Goal: Obtain resource: Obtain resource

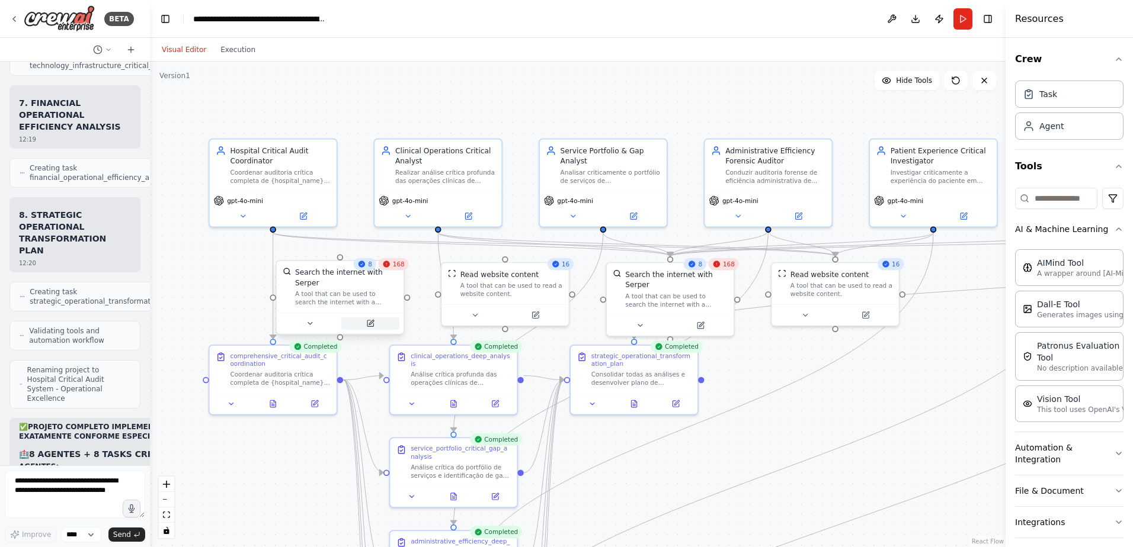
click at [373, 321] on icon at bounding box center [370, 324] width 6 height 6
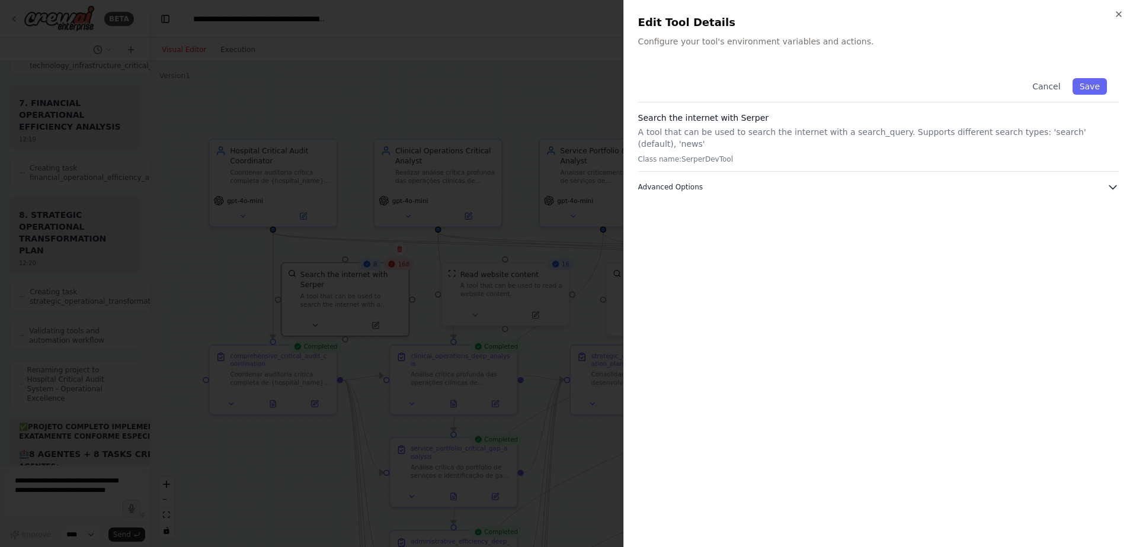
click at [673, 182] on span "Advanced Options" at bounding box center [670, 186] width 65 height 9
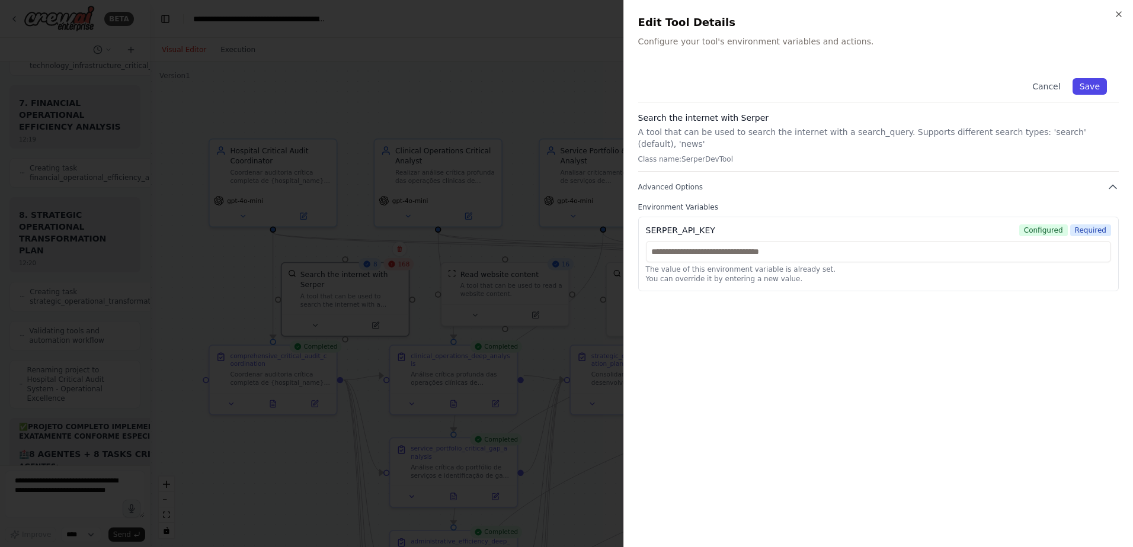
click at [1093, 82] on button "Save" at bounding box center [1089, 86] width 34 height 17
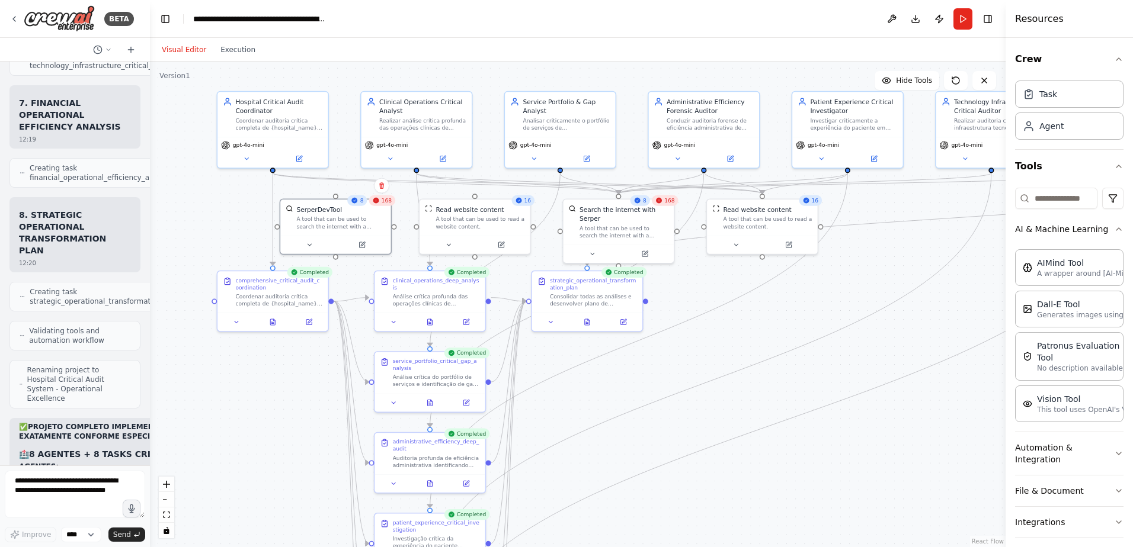
drag, startPoint x: 554, startPoint y: 120, endPoint x: 493, endPoint y: 66, distance: 81.4
click at [493, 66] on div ".deletable-edge-delete-btn { width: 20px; height: 20px; border: 0px solid #ffff…" at bounding box center [578, 305] width 856 height 486
click at [271, 318] on icon at bounding box center [272, 317] width 2 height 2
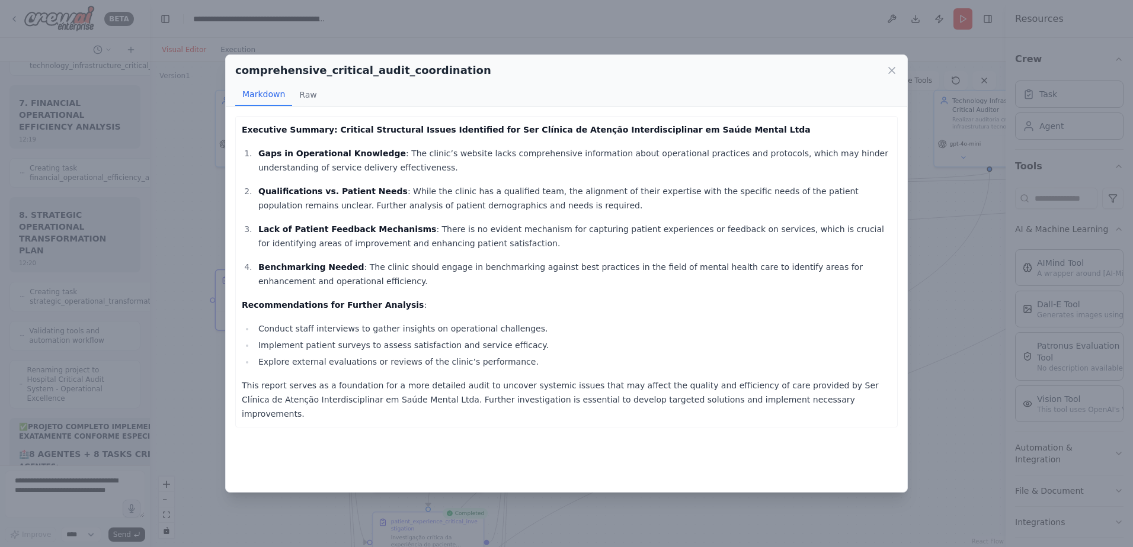
click at [940, 306] on div "comprehensive_critical_audit_coordination Markdown Raw Executive Summary: Criti…" at bounding box center [566, 273] width 1133 height 547
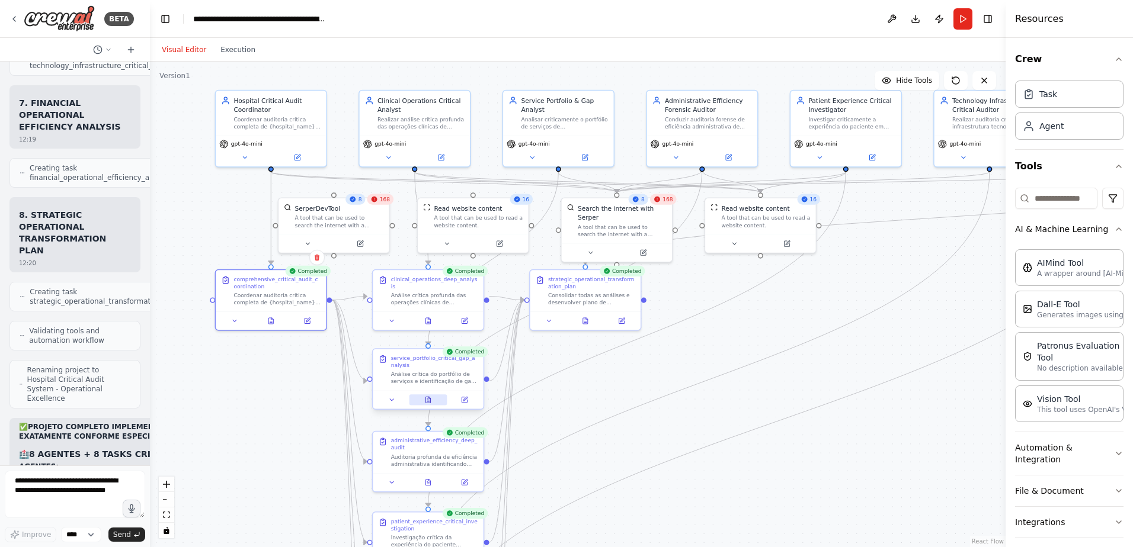
click at [428, 402] on icon at bounding box center [427, 400] width 5 height 6
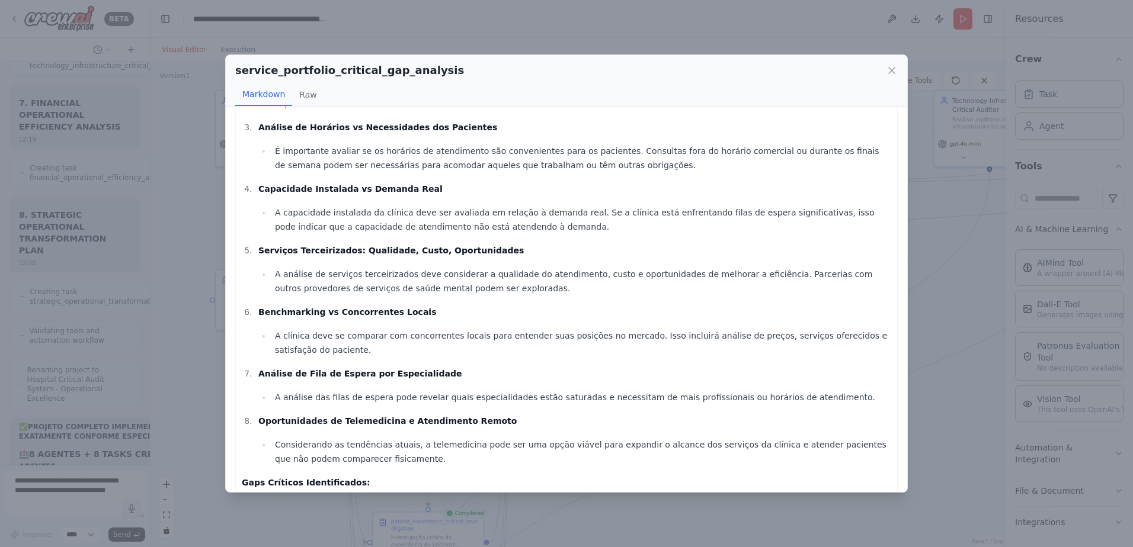
scroll to position [355, 0]
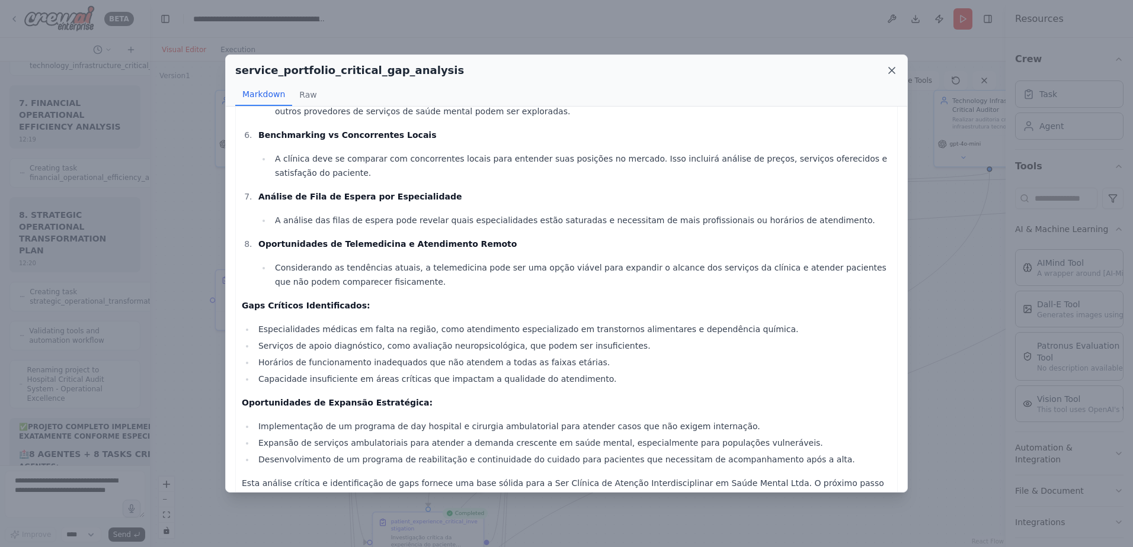
click at [892, 69] on icon at bounding box center [892, 71] width 12 height 12
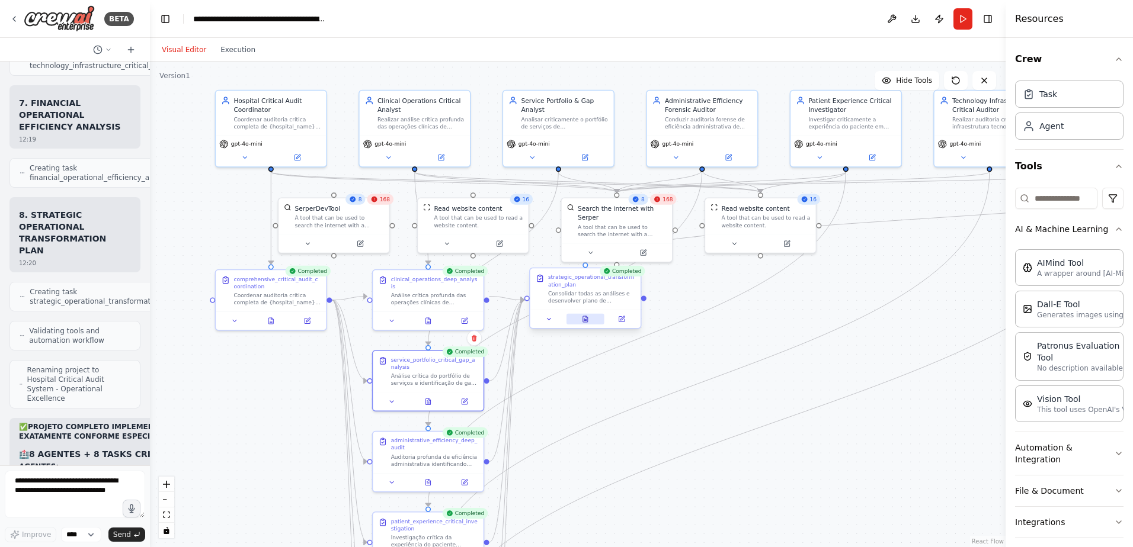
click at [585, 321] on icon at bounding box center [585, 319] width 5 height 6
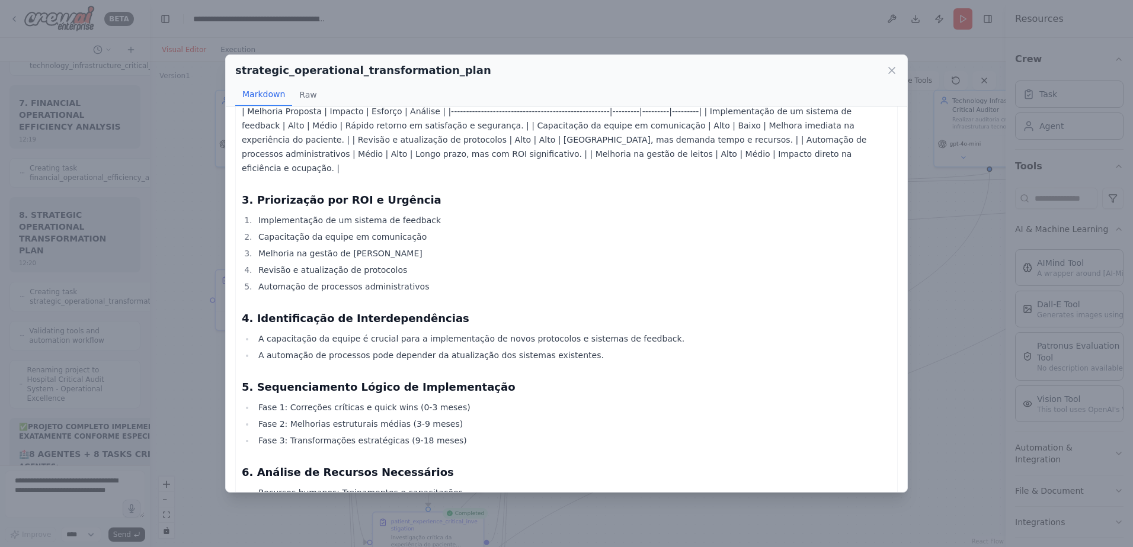
scroll to position [0, 0]
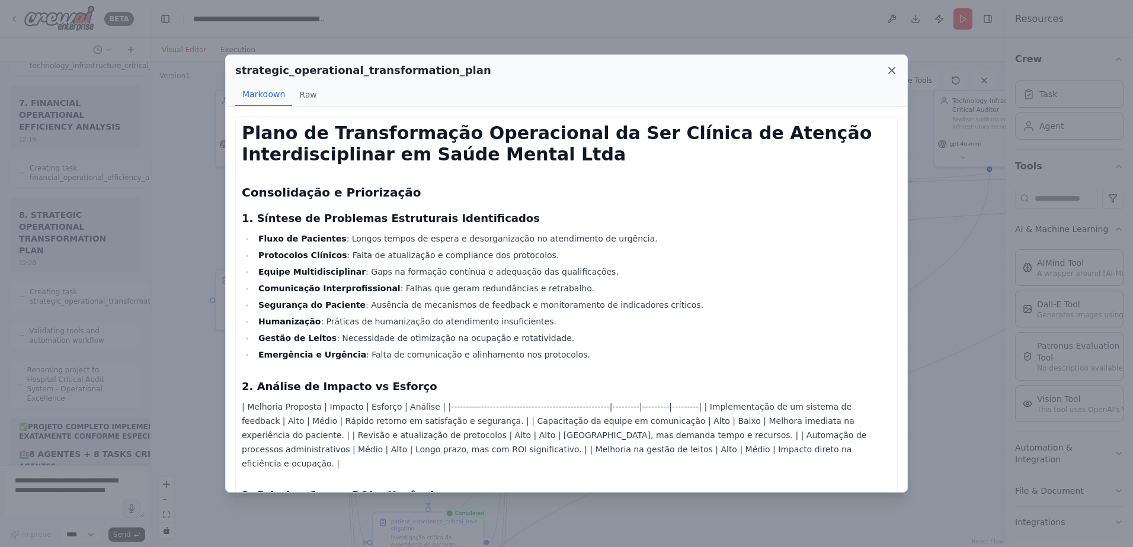
click at [890, 68] on icon at bounding box center [892, 71] width 12 height 12
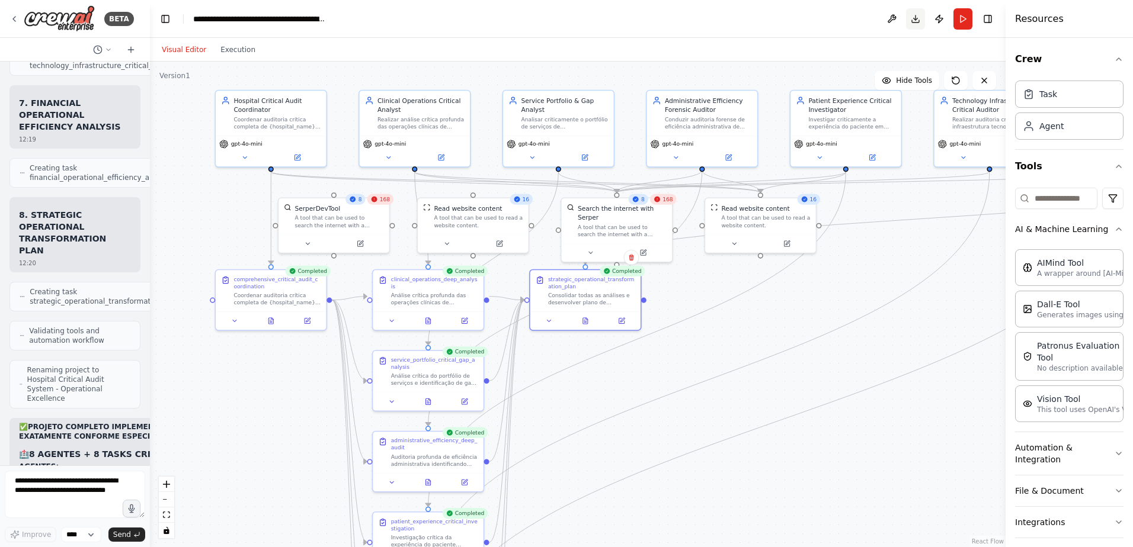
click at [915, 18] on button "Download" at bounding box center [915, 18] width 19 height 21
click at [681, 33] on header "**********" at bounding box center [578, 19] width 856 height 38
click at [790, 246] on button at bounding box center [786, 241] width 51 height 11
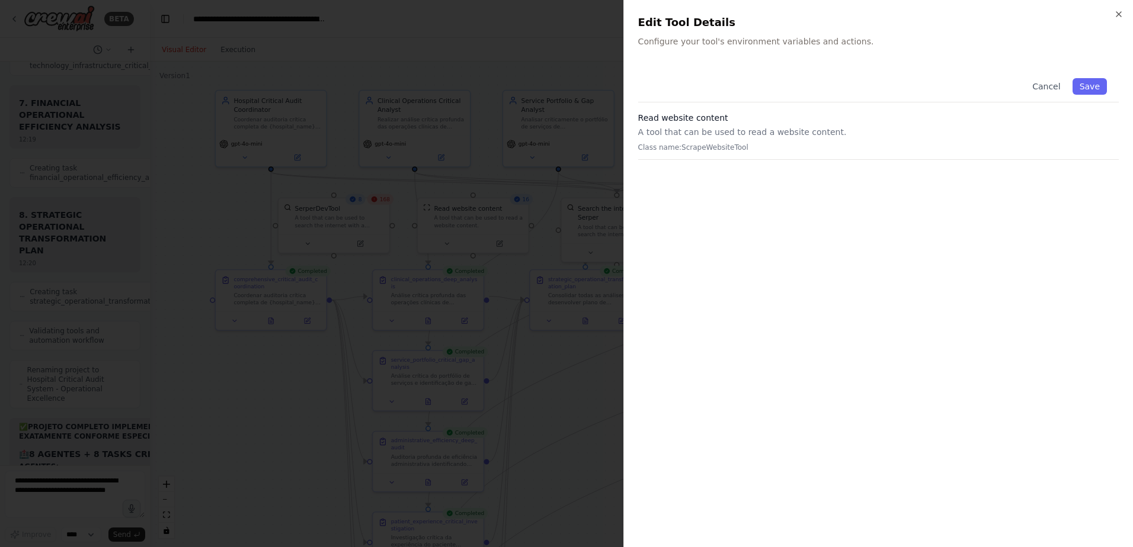
click at [1119, 9] on div "Close Edit Tool Details Configure your tool's environment variables and actions…" at bounding box center [878, 273] width 510 height 547
click at [1119, 15] on icon "button" at bounding box center [1118, 13] width 9 height 9
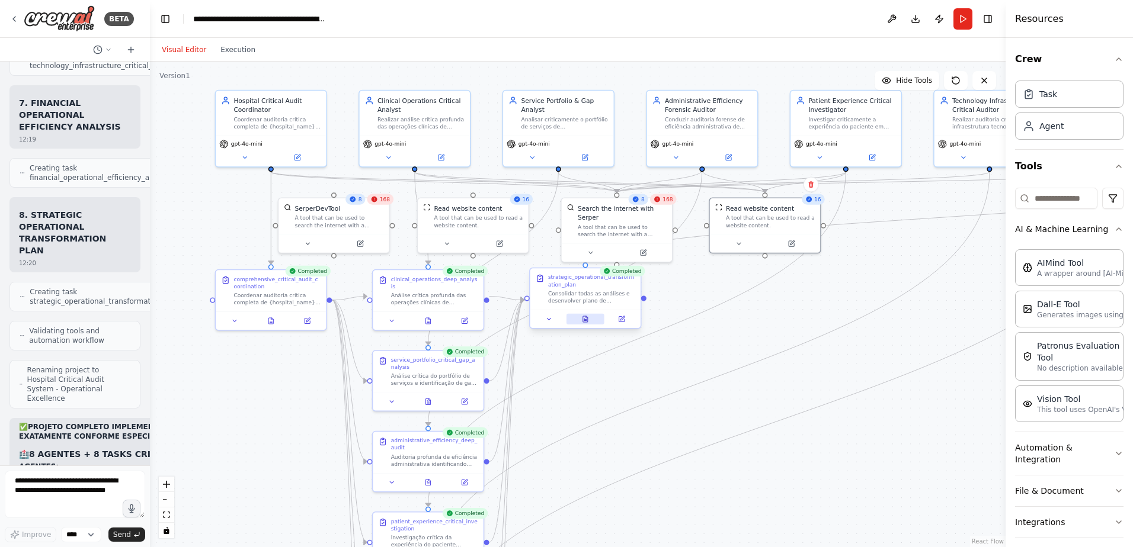
click at [584, 321] on icon at bounding box center [585, 319] width 7 height 7
click at [585, 318] on icon at bounding box center [585, 319] width 5 height 6
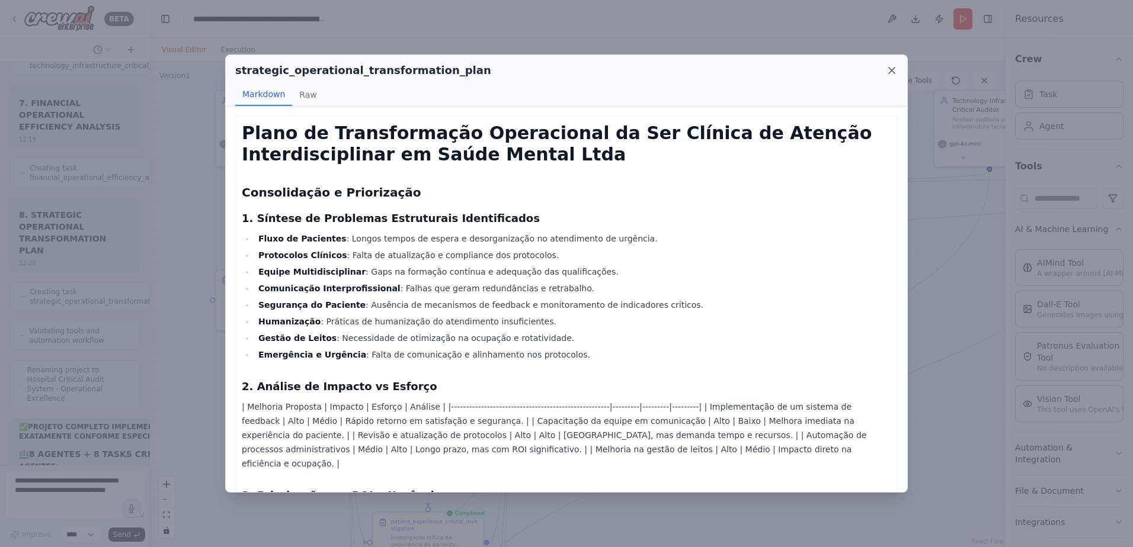
click at [891, 69] on icon at bounding box center [892, 71] width 12 height 12
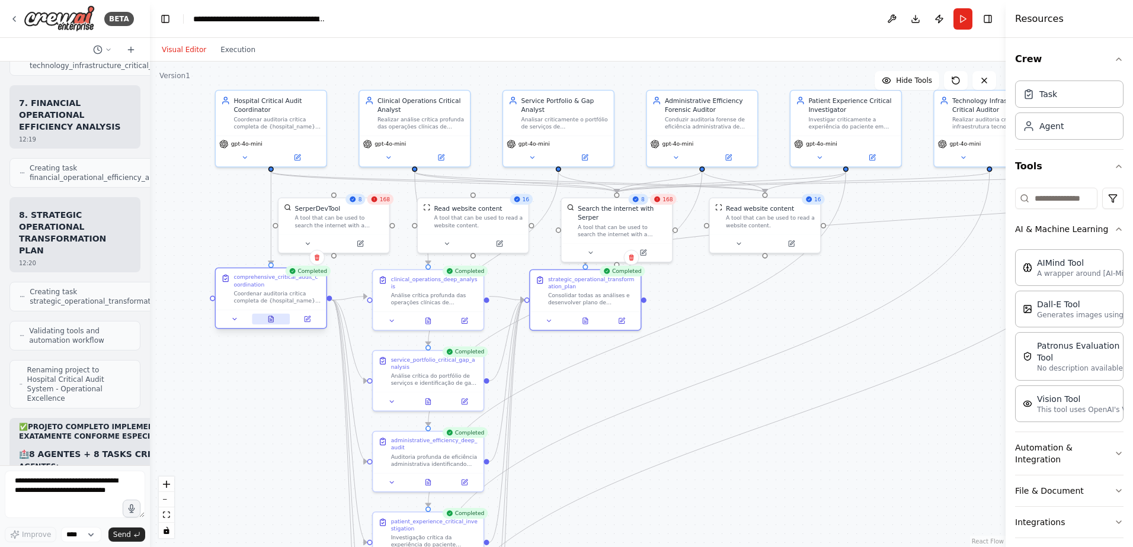
click at [268, 318] on icon at bounding box center [270, 319] width 7 height 7
click at [268, 318] on icon at bounding box center [270, 319] width 5 height 6
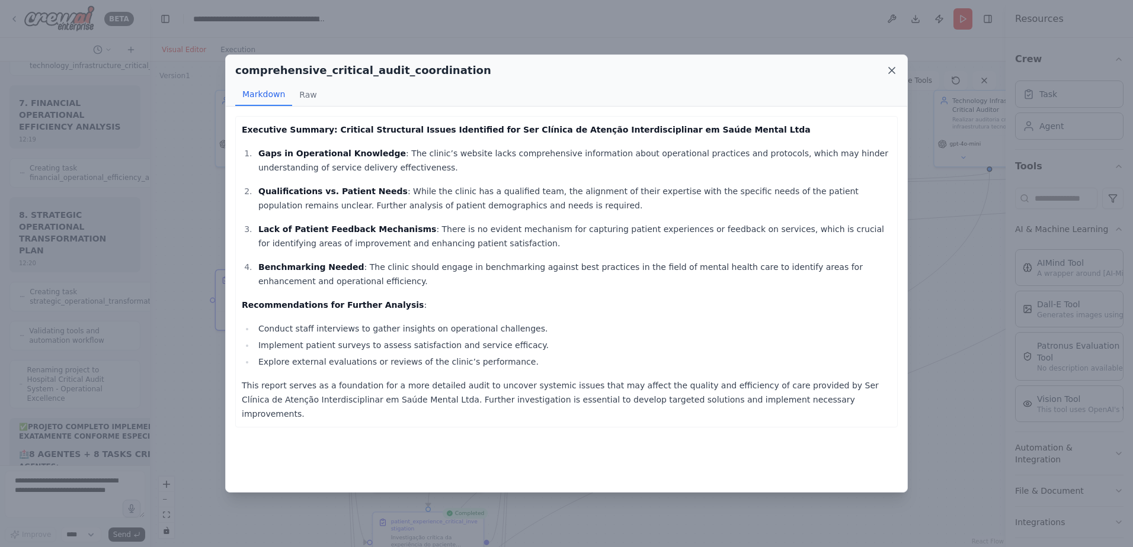
click at [892, 71] on icon at bounding box center [892, 71] width 6 height 6
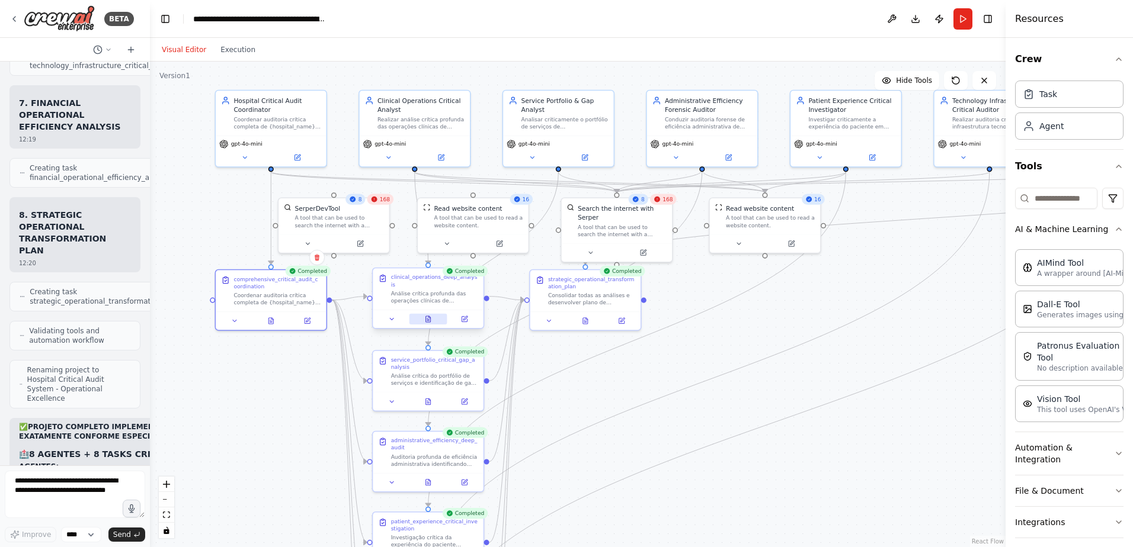
click at [425, 314] on button at bounding box center [428, 319] width 38 height 11
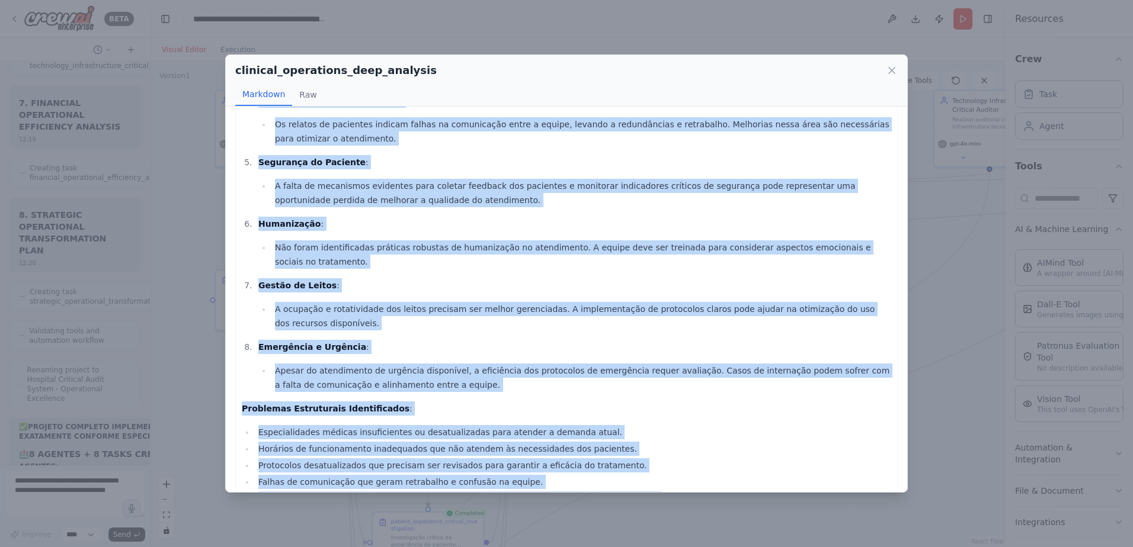
scroll to position [438, 0]
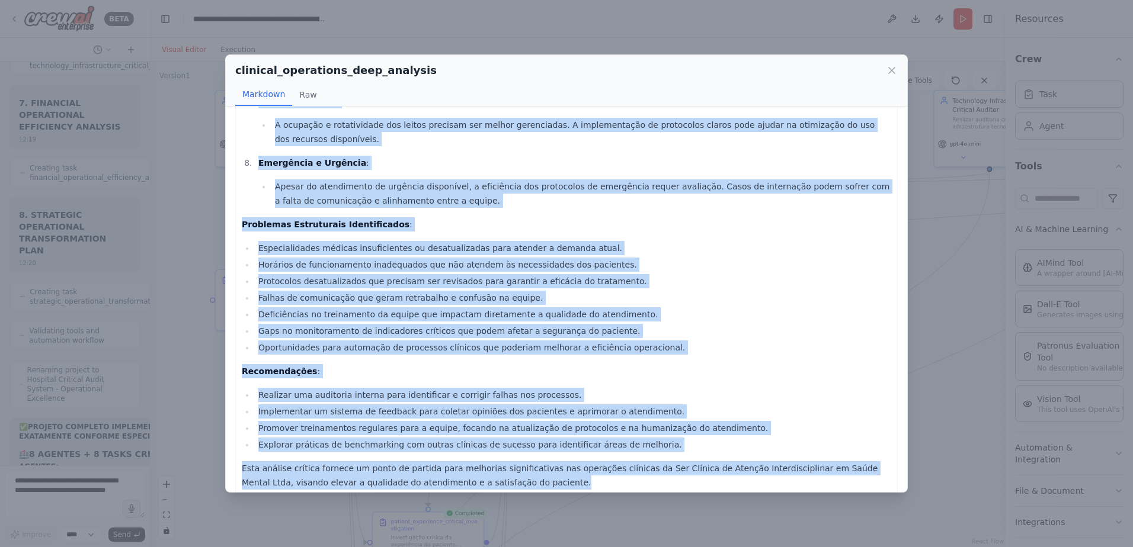
drag, startPoint x: 244, startPoint y: 127, endPoint x: 670, endPoint y: 510, distance: 572.7
click at [670, 510] on div "clinical_operations_deep_analysis Markdown Raw Análise crítica das operações cl…" at bounding box center [566, 273] width 1133 height 547
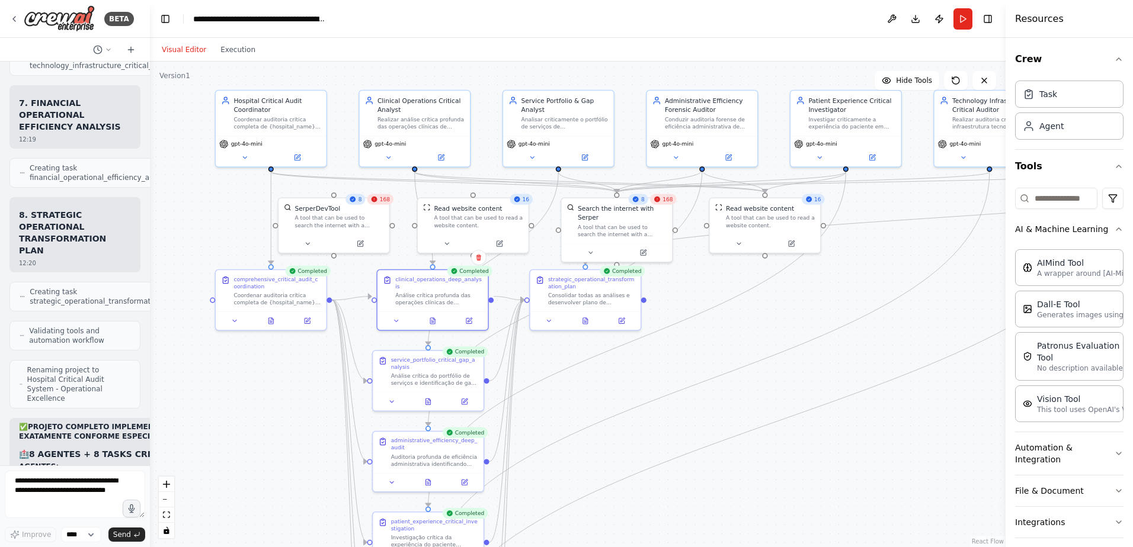
copy div "Loremip dolorsi ame consectet adipisci el Sed Doeiusm te Incidid Utlaboreetdolo…"
click at [432, 318] on icon at bounding box center [431, 318] width 1 height 0
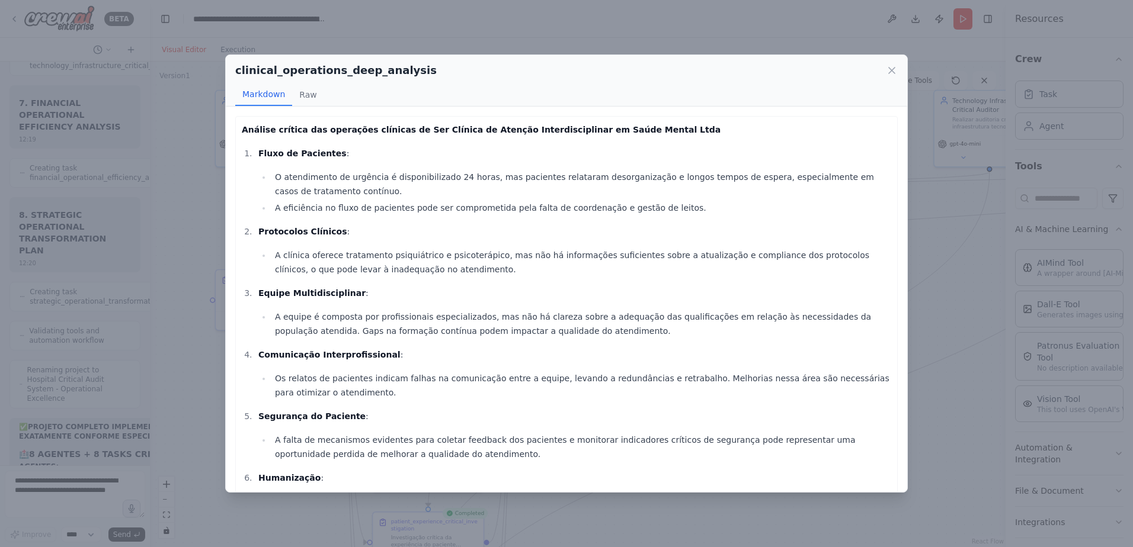
click at [291, 165] on li "Fluxo de Pacientes : O atendimento de urgência é disponibilizado 24 horas, mas …" at bounding box center [573, 180] width 636 height 69
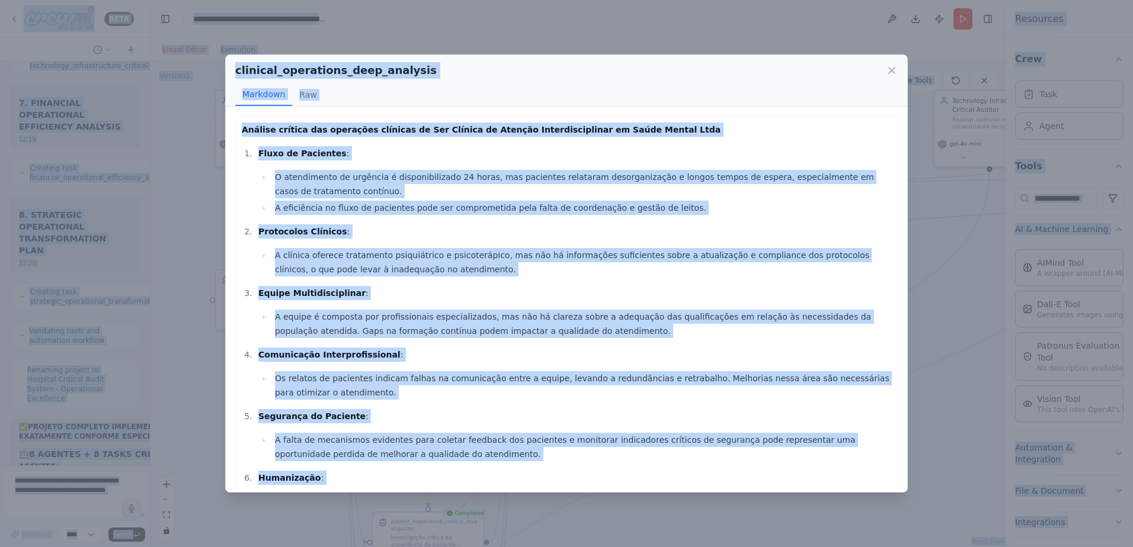
click at [312, 174] on li "O atendimento de urgência é disponibilizado 24 horas, mas pacientes relataram d…" at bounding box center [581, 184] width 620 height 28
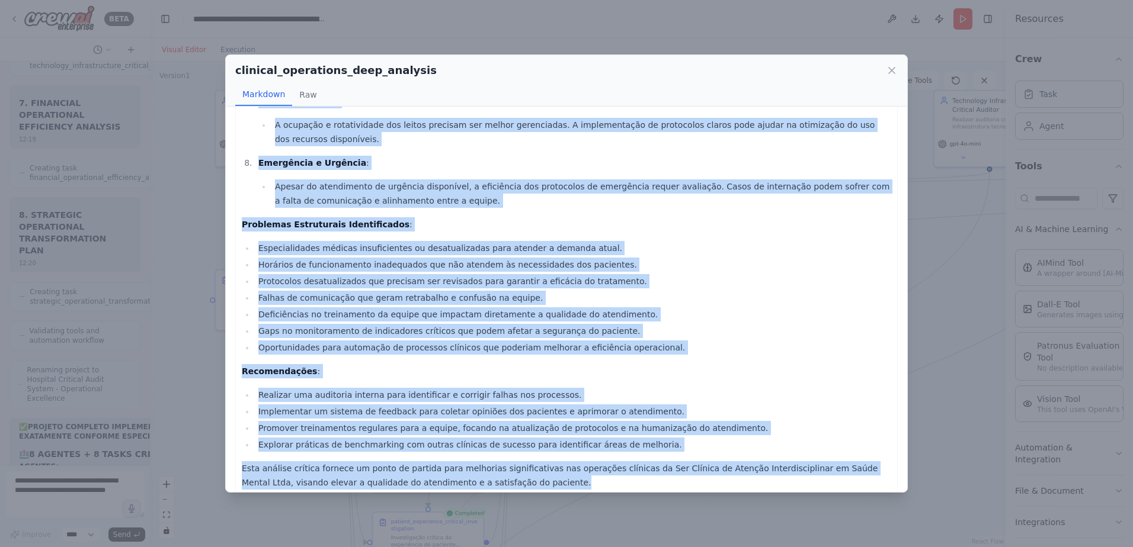
drag, startPoint x: 243, startPoint y: 130, endPoint x: 536, endPoint y: 496, distance: 469.6
click at [536, 496] on div "clinical_operations_deep_analysis Markdown Raw Análise crítica das operações cl…" at bounding box center [566, 273] width 1133 height 547
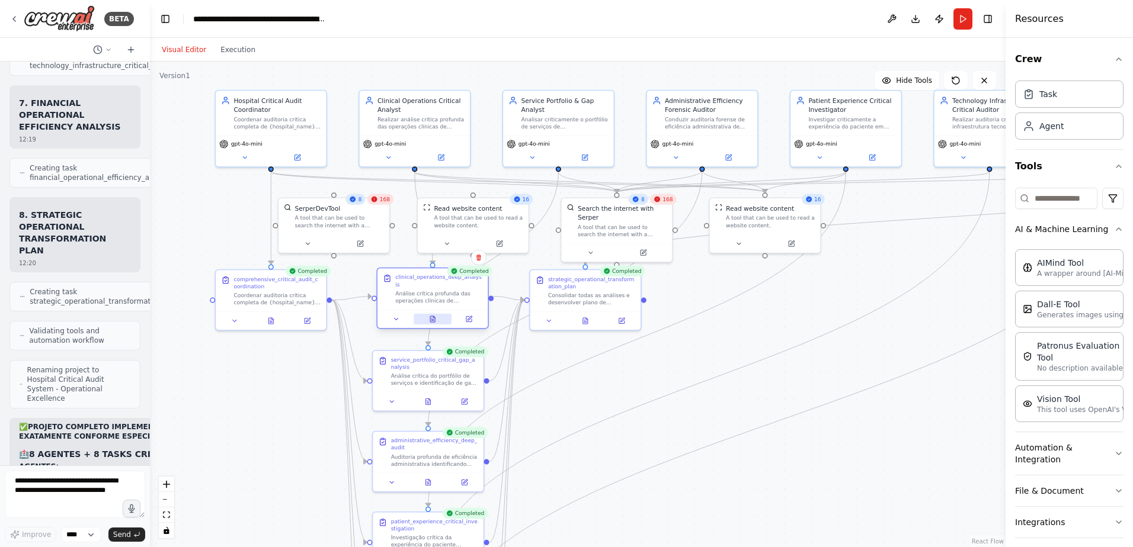
click at [432, 316] on icon at bounding box center [432, 319] width 5 height 6
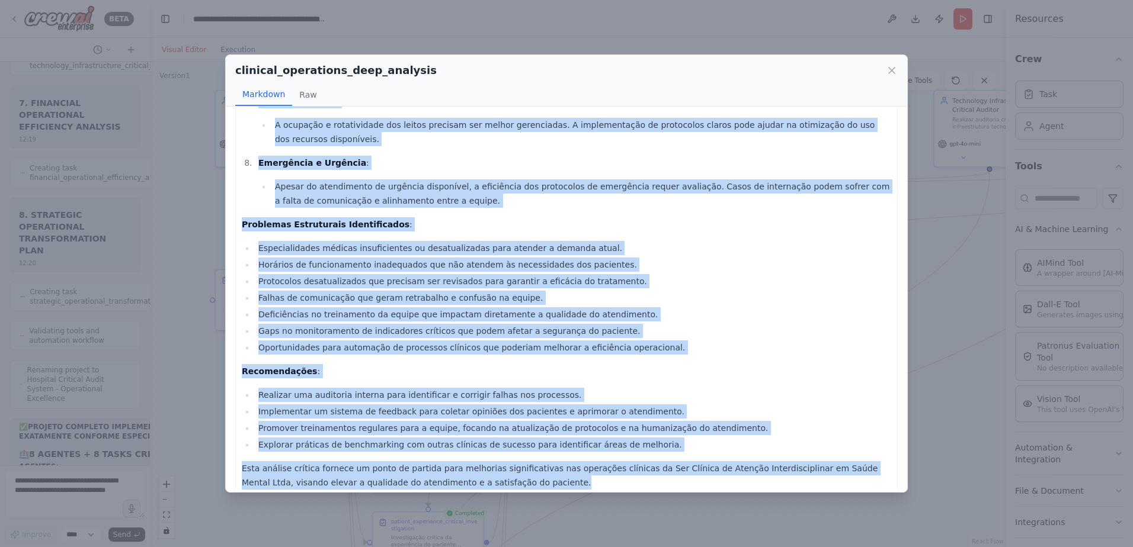
drag, startPoint x: 242, startPoint y: 127, endPoint x: 524, endPoint y: 472, distance: 445.8
click at [524, 472] on div "Análise crítica das operações clínicas de Ser Clínica de Atenção Interdisciplin…" at bounding box center [566, 87] width 649 height 806
copy div "Loremip dolorsi ame consectet adipisci el Sed Doeiusm te Incidid Utlaboreetdolo…"
click at [889, 65] on icon at bounding box center [892, 71] width 12 height 12
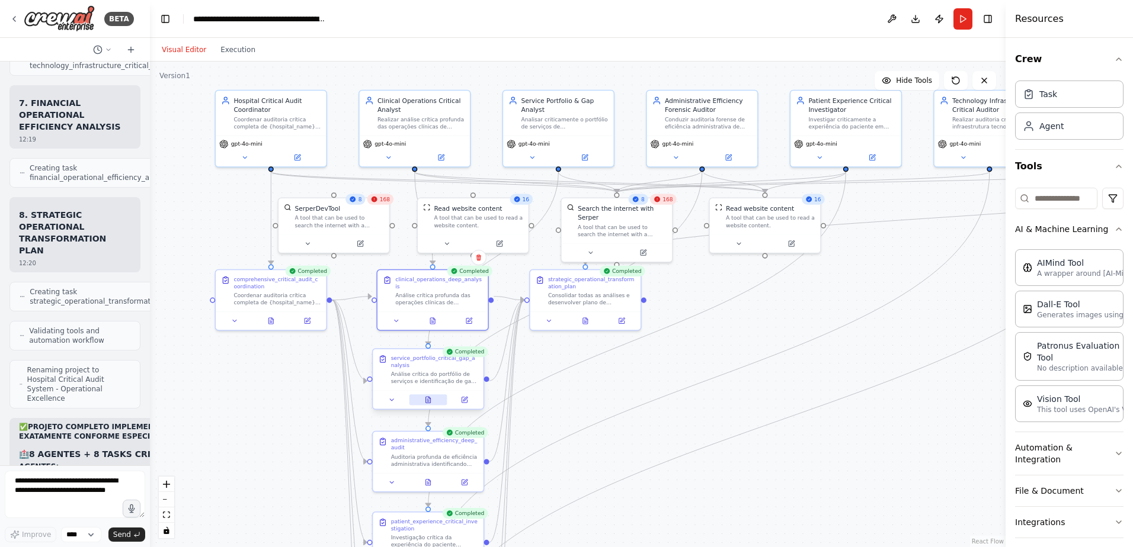
click at [429, 399] on icon at bounding box center [430, 398] width 2 height 2
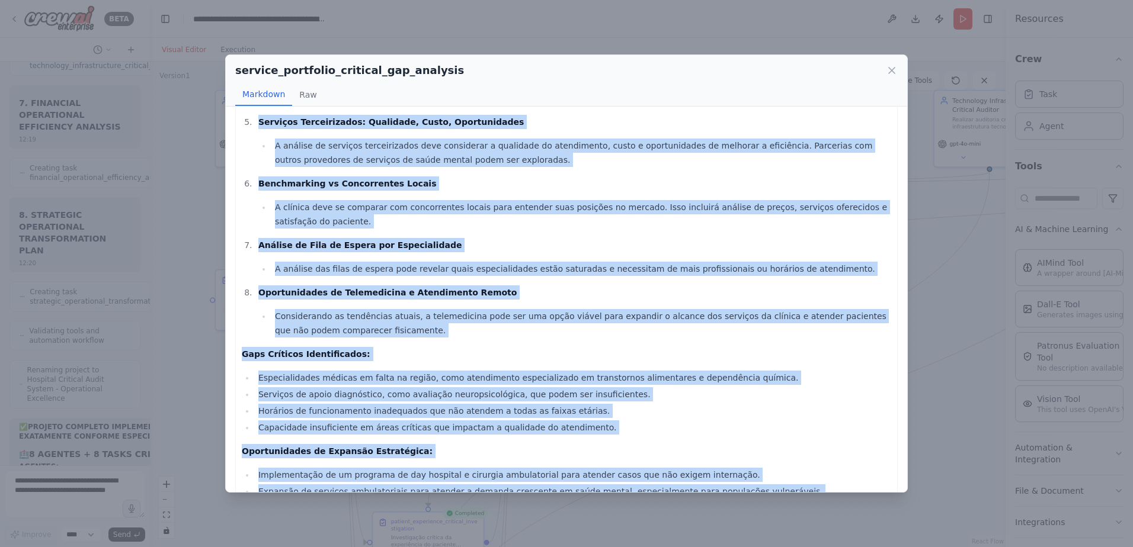
scroll to position [355, 0]
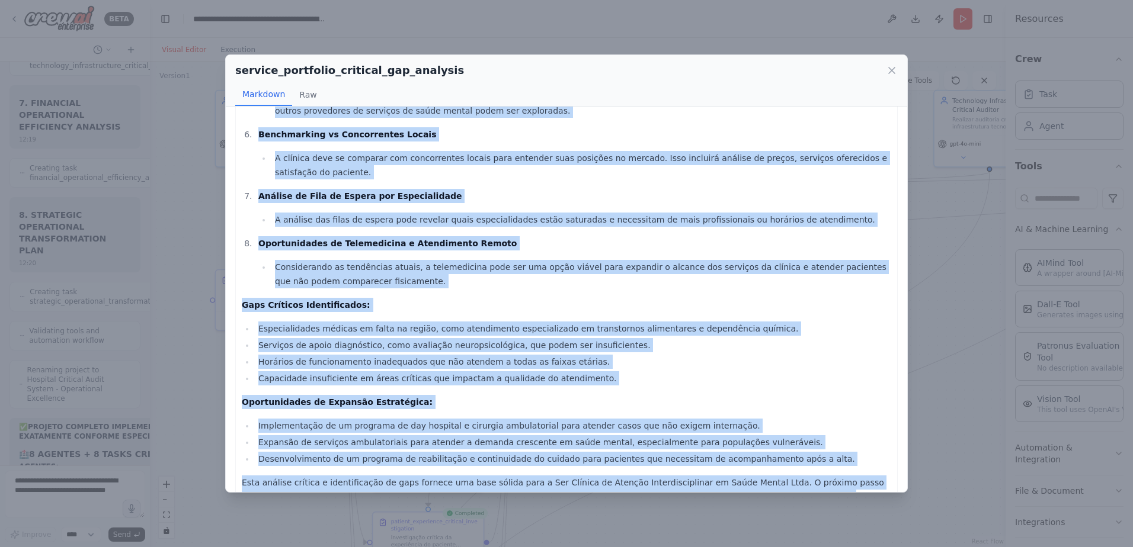
drag, startPoint x: 244, startPoint y: 130, endPoint x: 797, endPoint y: 475, distance: 651.8
click at [797, 475] on div "Análise Crítica do Portfólio de Serviços da Ser Clínica de Atenção Interdiscipl…" at bounding box center [566, 142] width 649 height 751
copy div "Loremip Dolorsi am Consectet ad Elitsedd ei Tem Incidid ut Laboree Doloremagnaa…"
click at [893, 67] on icon at bounding box center [892, 71] width 12 height 12
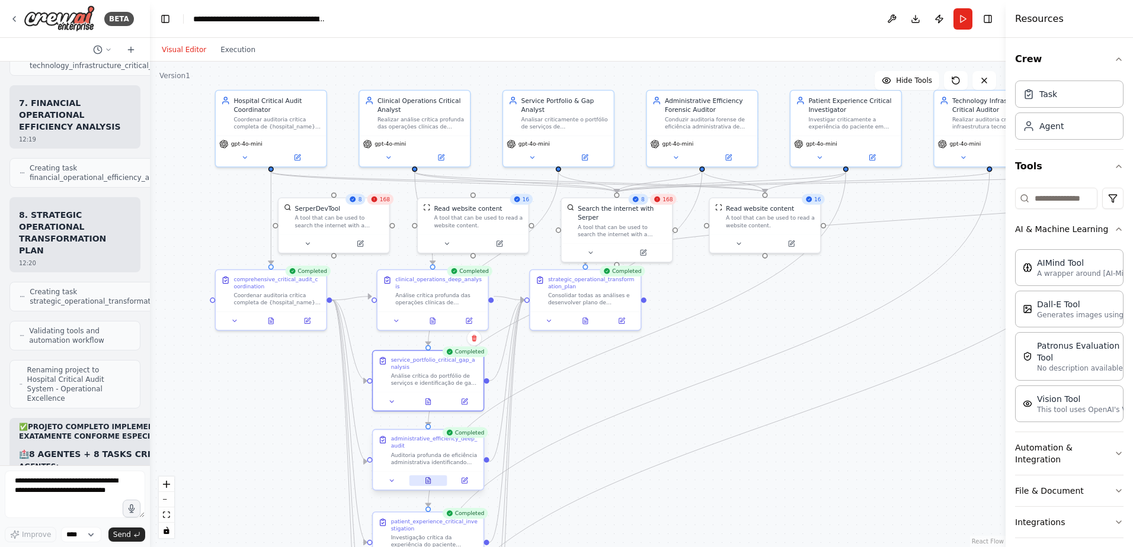
click at [428, 480] on icon at bounding box center [427, 481] width 5 height 6
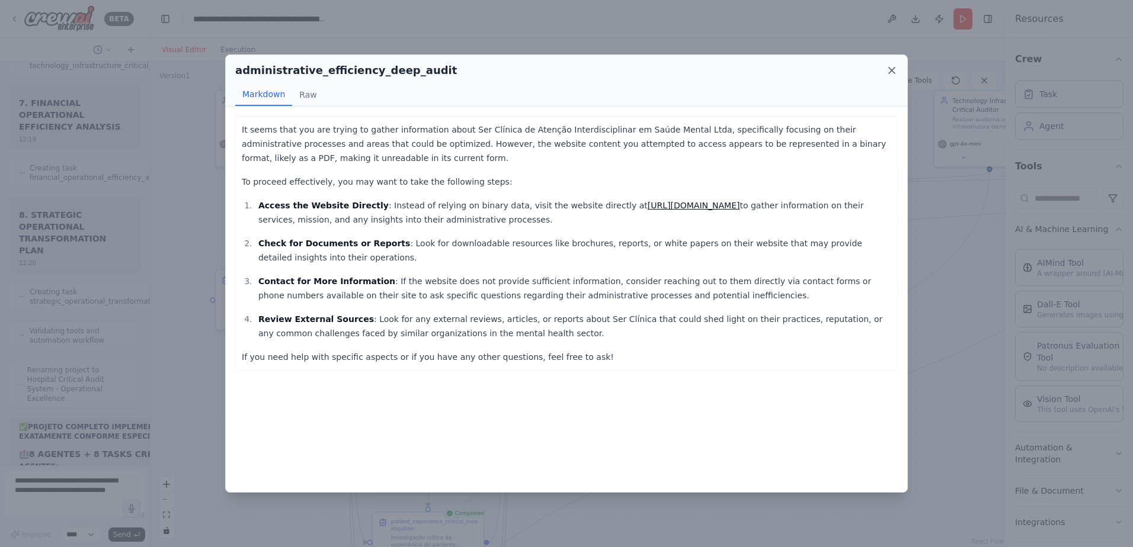
click at [892, 69] on icon at bounding box center [892, 71] width 12 height 12
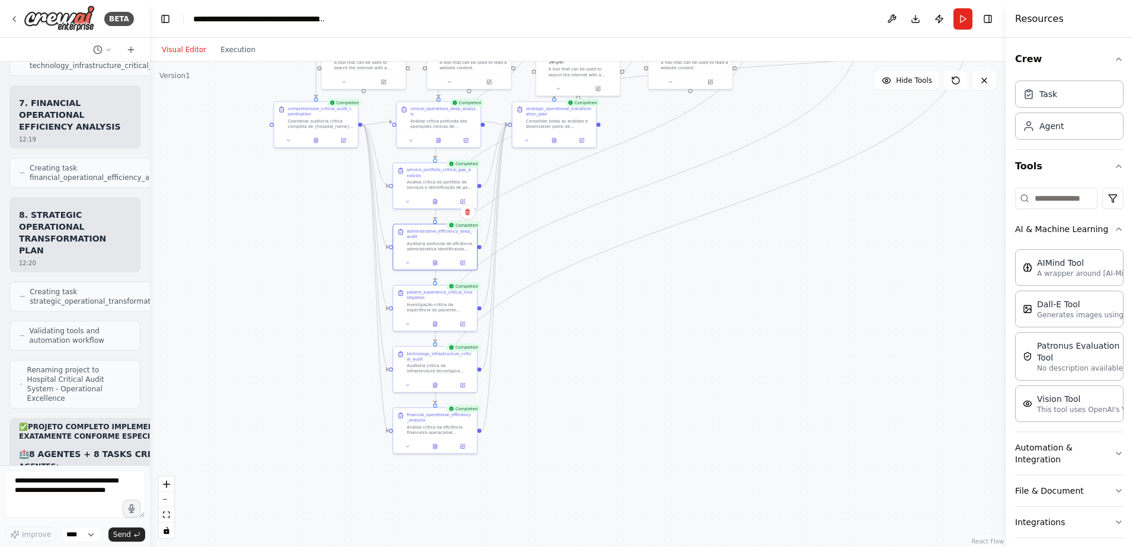
drag, startPoint x: 576, startPoint y: 463, endPoint x: 531, endPoint y: 262, distance: 205.3
click at [532, 264] on div ".deletable-edge-delete-btn { width: 20px; height: 20px; border: 0px solid #ffff…" at bounding box center [578, 305] width 856 height 486
click at [434, 319] on icon at bounding box center [434, 320] width 4 height 5
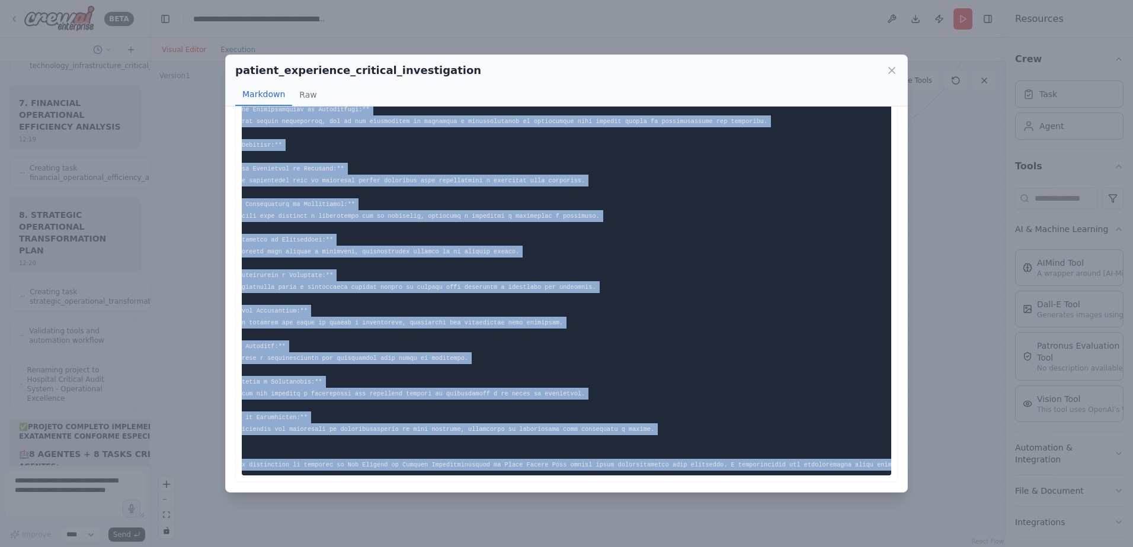
scroll to position [0, 425]
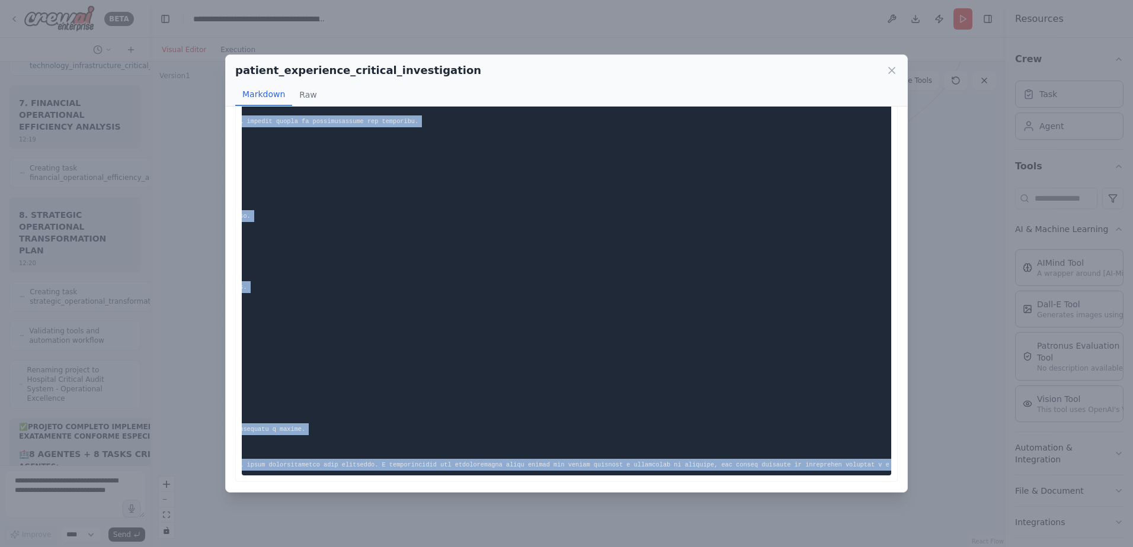
drag, startPoint x: 248, startPoint y: 134, endPoint x: 909, endPoint y: 483, distance: 747.6
click at [909, 485] on div "patient_experience_critical_investigation Markdown Raw ... Show more Not valid …" at bounding box center [566, 273] width 1133 height 547
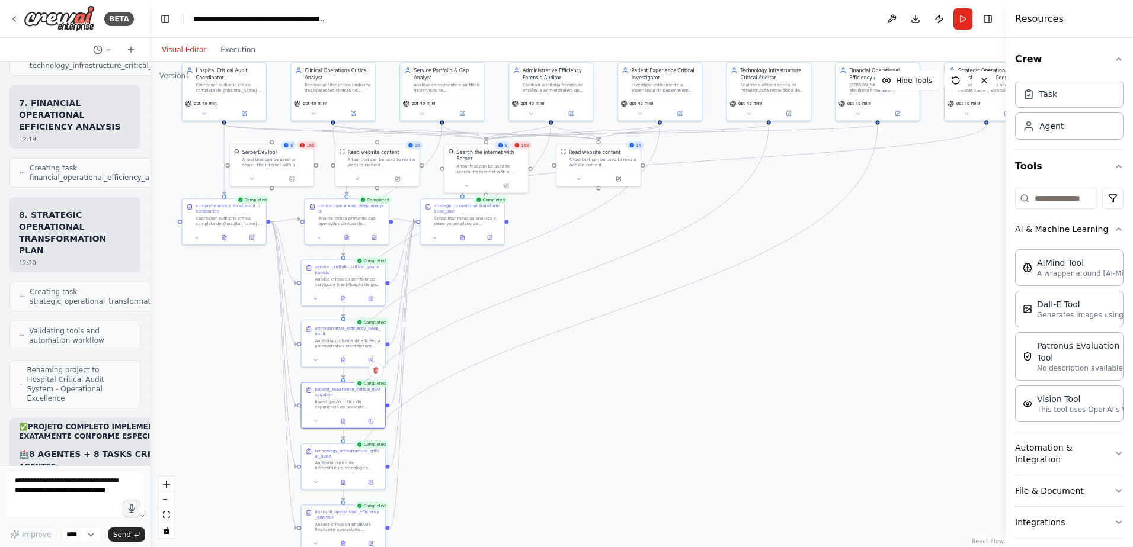
drag, startPoint x: 712, startPoint y: 262, endPoint x: 621, endPoint y: 363, distance: 135.1
click at [621, 363] on div ".deletable-edge-delete-btn { width: 20px; height: 20px; border: 0px solid #ffff…" at bounding box center [578, 305] width 856 height 486
click at [343, 421] on icon at bounding box center [343, 421] width 2 height 0
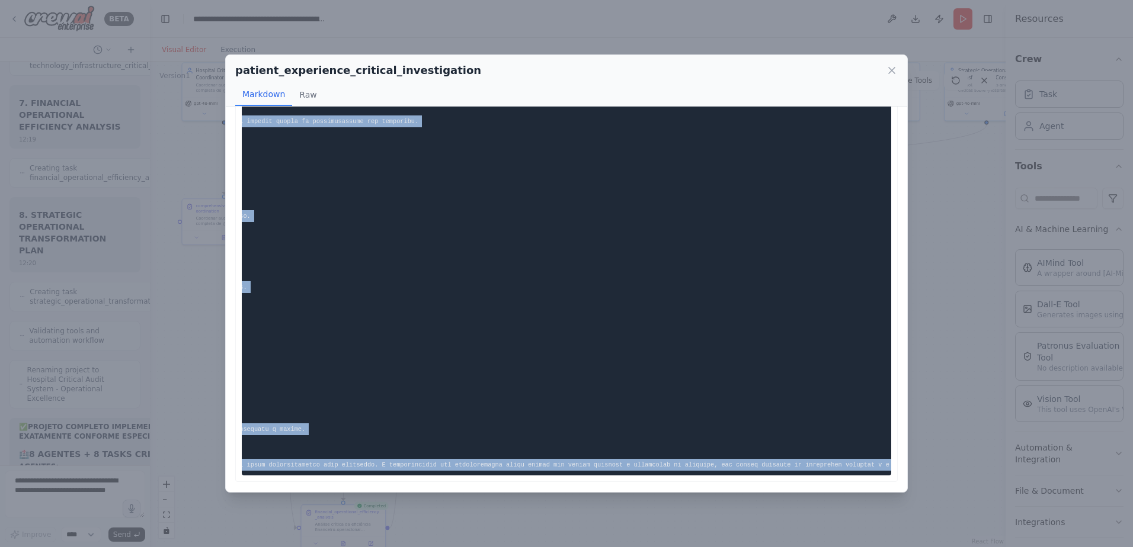
drag, startPoint x: 249, startPoint y: 132, endPoint x: 892, endPoint y: 463, distance: 722.6
click at [892, 463] on div "... Show more Not valid JSON" at bounding box center [566, 299] width 681 height 385
copy code "**Loremipsumdo Sitamet co Adipiscinge se Doeiusmo te Inc Utlabor et Dolorem Ali…"
click at [889, 66] on icon at bounding box center [892, 71] width 12 height 12
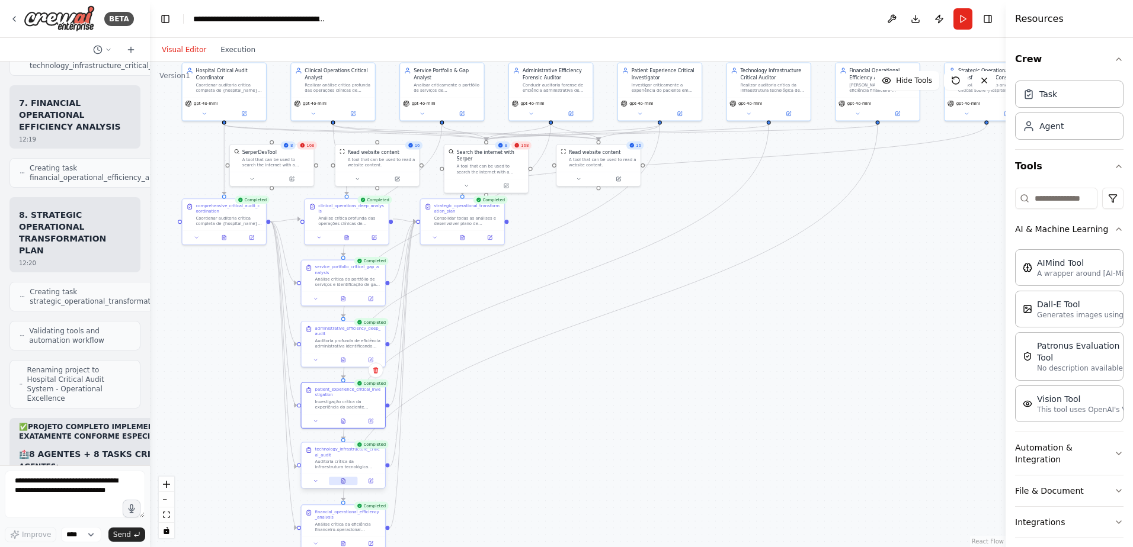
click at [342, 479] on icon at bounding box center [343, 481] width 5 height 5
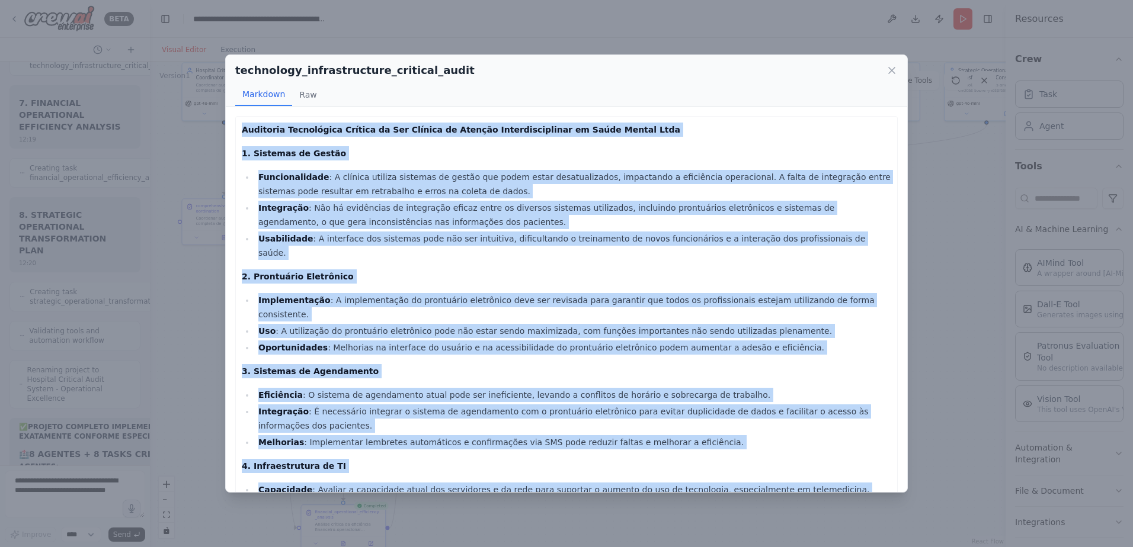
scroll to position [547, 0]
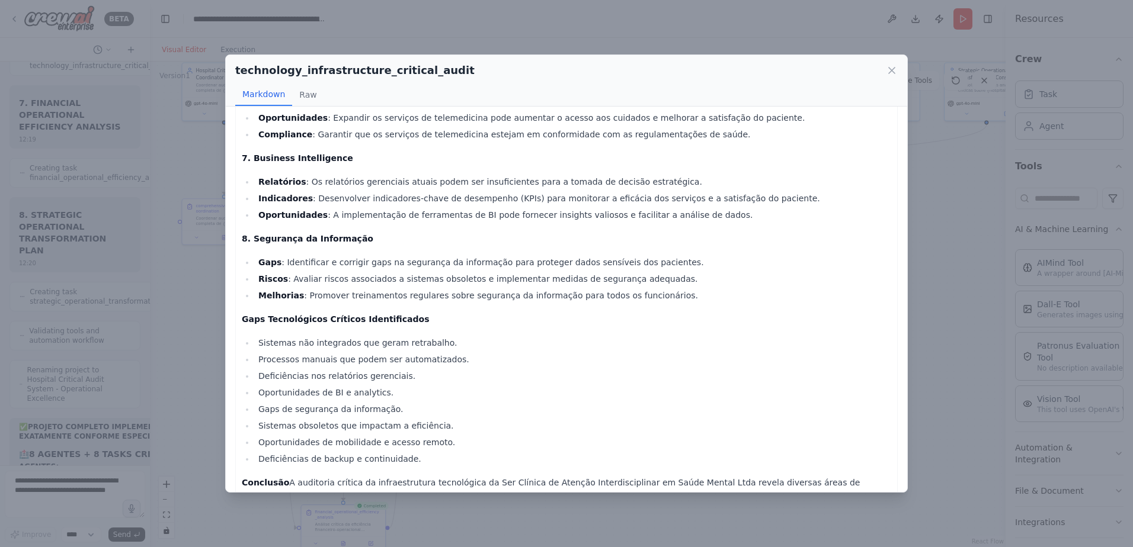
drag, startPoint x: 242, startPoint y: 129, endPoint x: 861, endPoint y: 492, distance: 717.8
click at [861, 492] on div "Auditoria Tecnológica Crítica da Ser Clínica de Atenção Interdisciplinar em Saú…" at bounding box center [566, 299] width 681 height 385
copy div "Loremipsu Dolorsitame Consect ad Eli Seddoei te Incidid Utlaboreetdolore ma Ali…"
click at [895, 68] on icon at bounding box center [892, 71] width 6 height 6
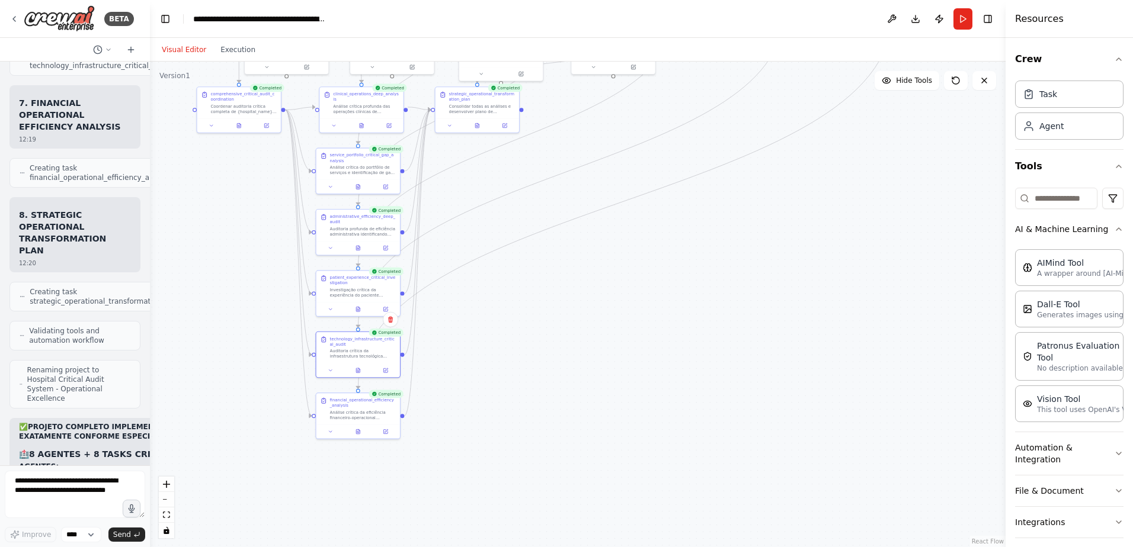
drag, startPoint x: 526, startPoint y: 422, endPoint x: 531, endPoint y: 342, distance: 80.2
click at [531, 342] on div ".deletable-edge-delete-btn { width: 20px; height: 20px; border: 0px solid #ffff…" at bounding box center [578, 305] width 856 height 486
click at [360, 433] on icon at bounding box center [358, 430] width 4 height 5
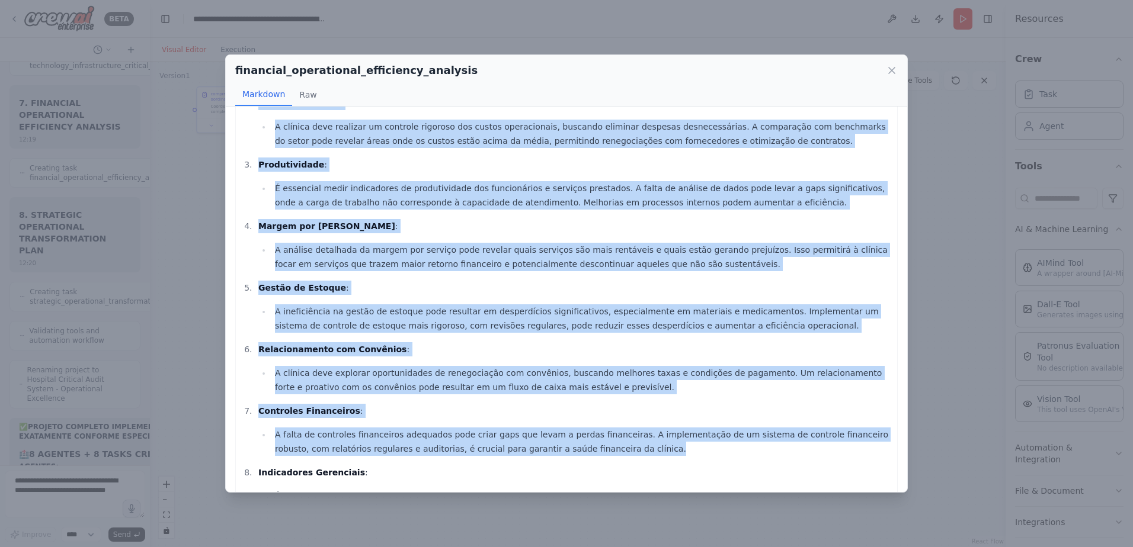
scroll to position [287, 0]
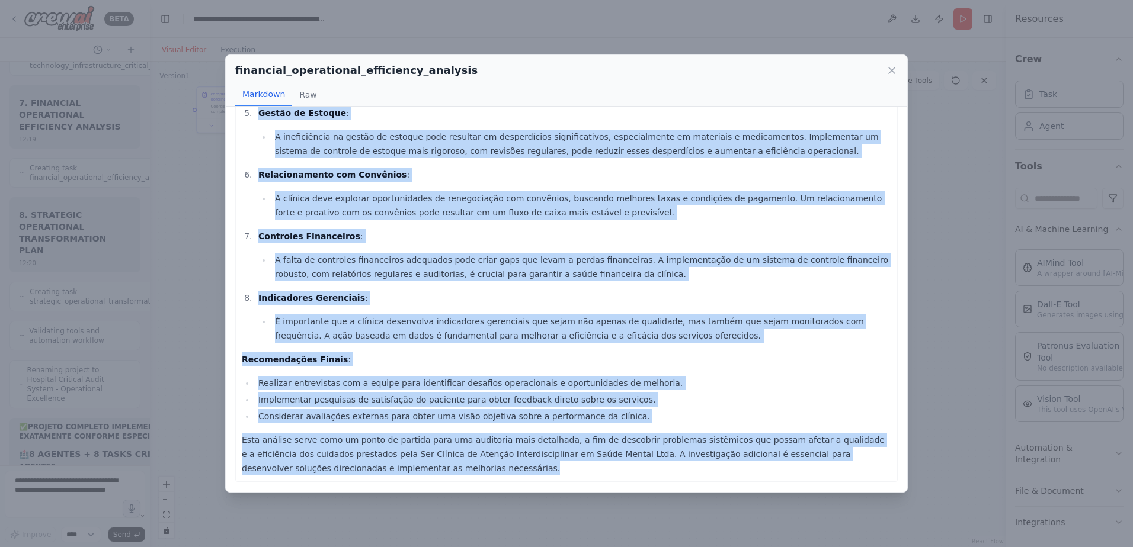
drag, startPoint x: 243, startPoint y: 129, endPoint x: 688, endPoint y: 483, distance: 569.1
click at [688, 483] on div "Análise Financeiro-Operacional da Ser Clínica de Atenção Interdisciplinar em Sa…" at bounding box center [566, 299] width 681 height 385
copy div "Loremip Dolorsitam-Consectetur ad Eli Seddoei te Incidid Utlaboreetdolore ma Al…"
click at [890, 69] on icon at bounding box center [892, 71] width 6 height 6
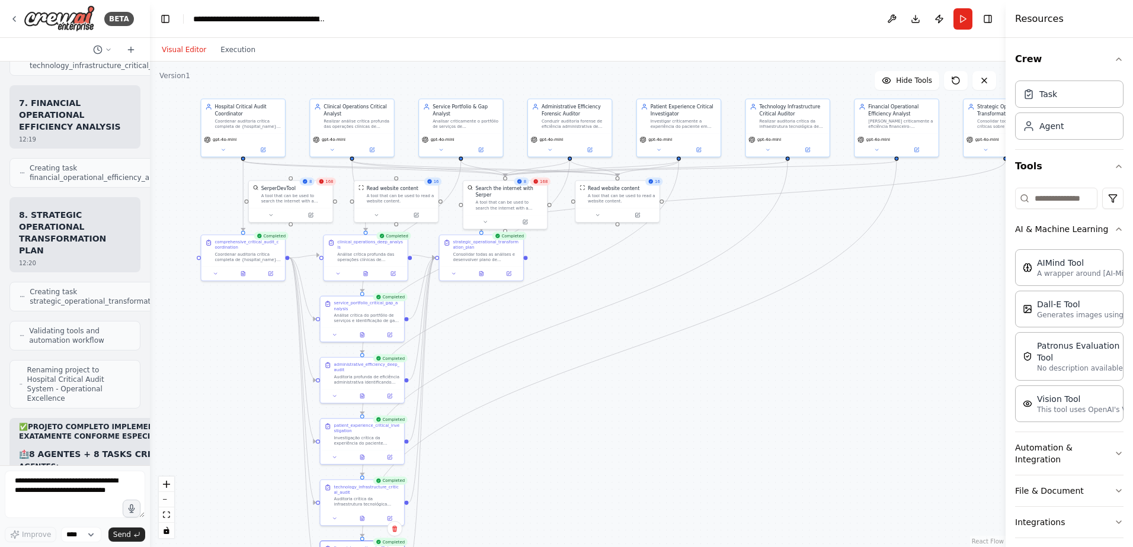
drag, startPoint x: 651, startPoint y: 210, endPoint x: 650, endPoint y: 360, distance: 149.9
click at [650, 360] on div ".deletable-edge-delete-btn { width: 20px; height: 20px; border: 0px solid #ffff…" at bounding box center [578, 305] width 856 height 486
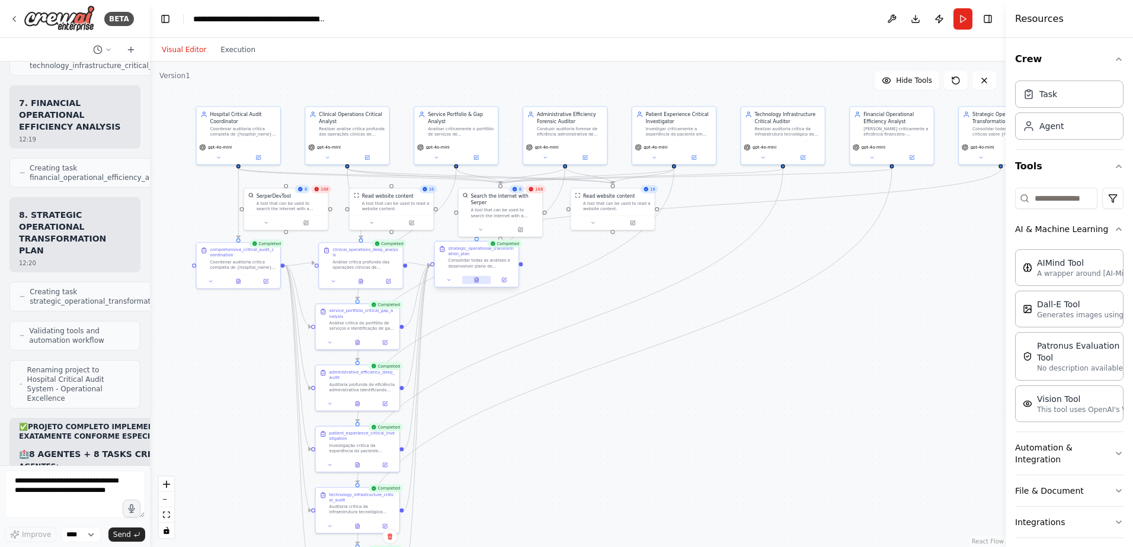
click at [476, 279] on icon at bounding box center [477, 280] width 4 height 5
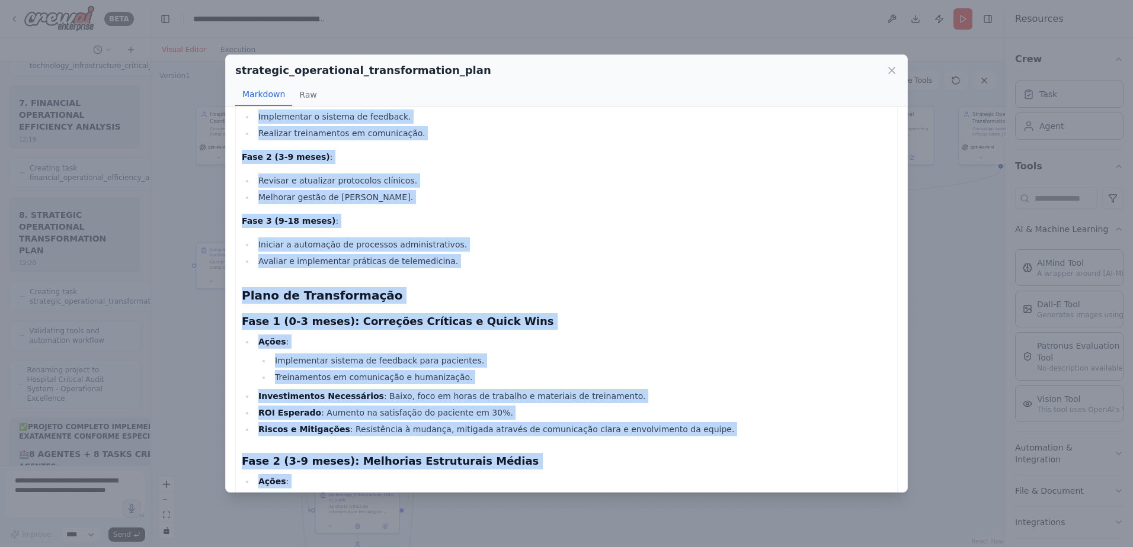
scroll to position [1244, 0]
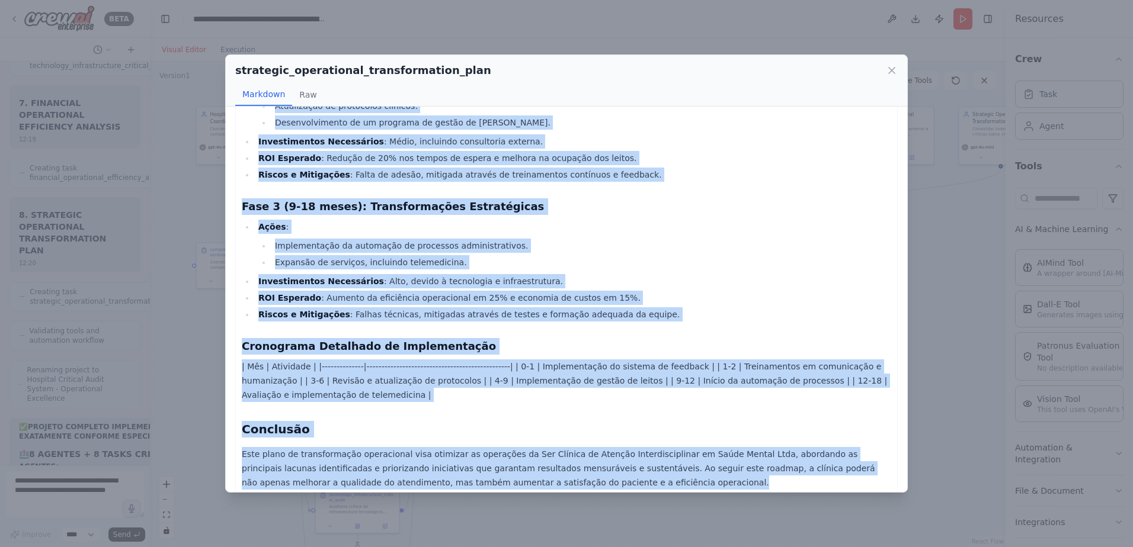
drag, startPoint x: 245, startPoint y: 130, endPoint x: 770, endPoint y: 471, distance: 626.6
copy div "Lorem ip Dolorsitametc Adipiscinge se Doe Tempori ut Laboree Doloremagnaaliqu e…"
click at [893, 68] on icon at bounding box center [892, 71] width 12 height 12
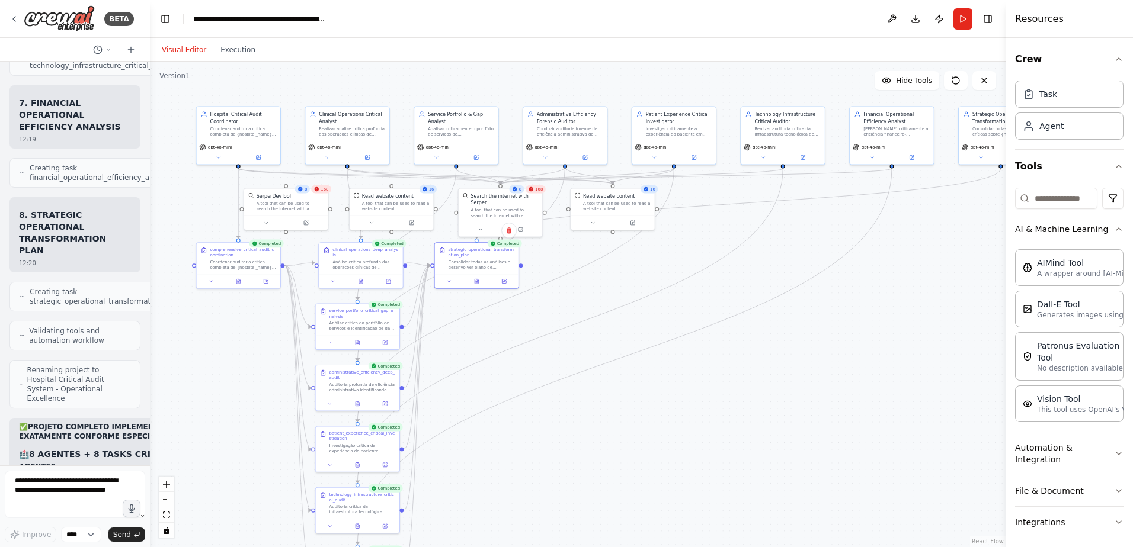
click at [744, 351] on div ".deletable-edge-delete-btn { width: 20px; height: 20px; border: 0px solid #ffff…" at bounding box center [578, 305] width 856 height 486
